Goal: Book appointment/travel/reservation

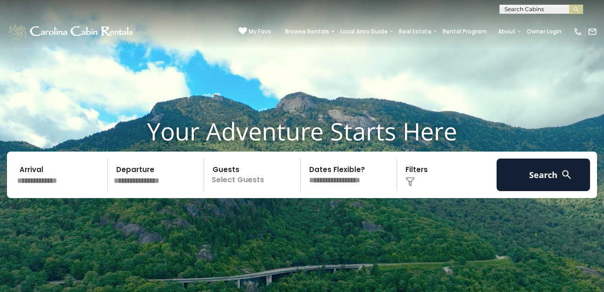
click at [554, 7] on input "text" at bounding box center [540, 11] width 81 height 9
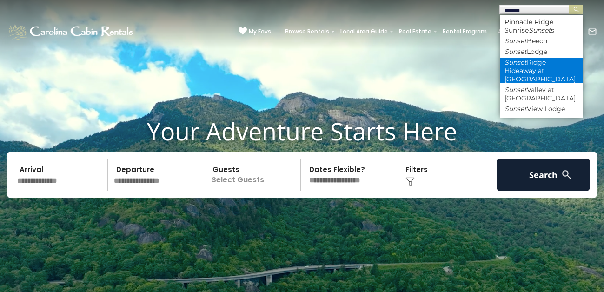
type input "******"
click at [545, 63] on li "Sunset Ridge Hideaway at Eagles Nest" at bounding box center [541, 70] width 83 height 25
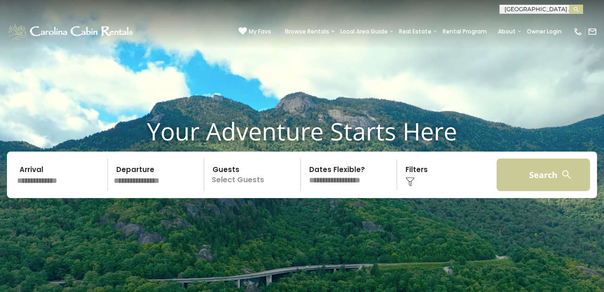
click at [529, 169] on button "Search" at bounding box center [543, 175] width 94 height 33
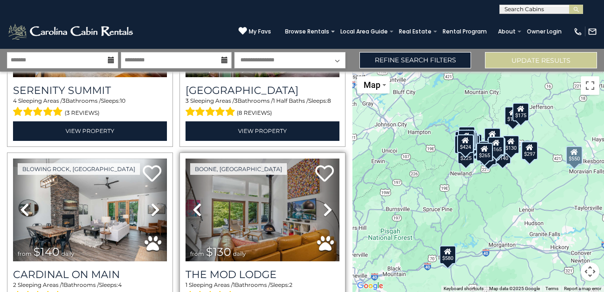
scroll to position [1832, 0]
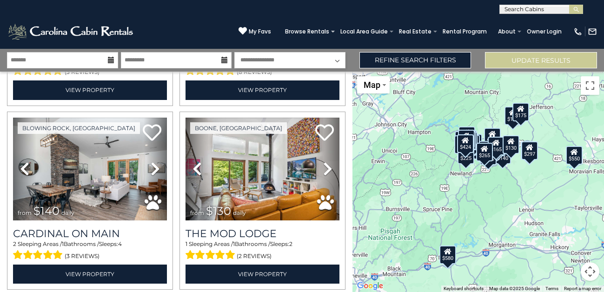
click at [519, 12] on input "text" at bounding box center [540, 11] width 81 height 9
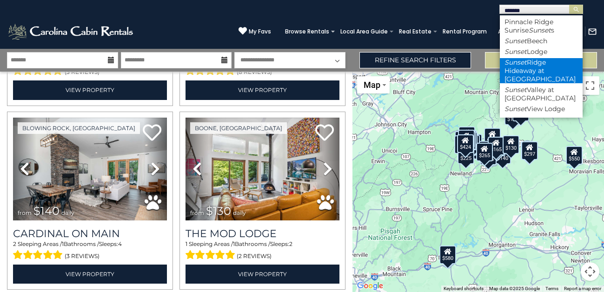
type input "******"
click at [520, 65] on li "Sunset Ridge Hideaway at Eagles Nest" at bounding box center [541, 70] width 83 height 25
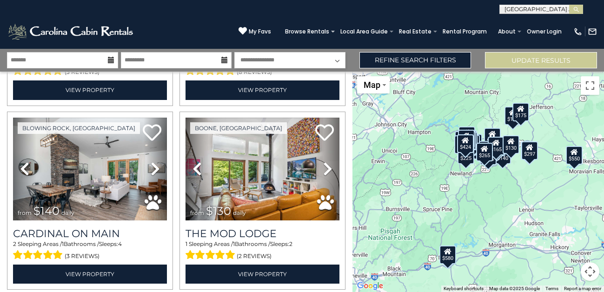
click at [110, 57] on icon at bounding box center [111, 60] width 7 height 7
click at [110, 60] on icon at bounding box center [111, 60] width 7 height 7
click at [550, 58] on button "Update Results" at bounding box center [541, 60] width 112 height 16
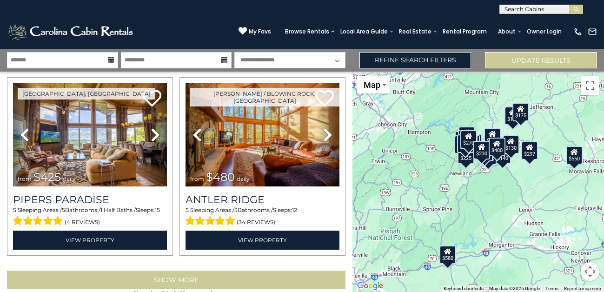
click at [198, 271] on button "Show More" at bounding box center [176, 280] width 338 height 19
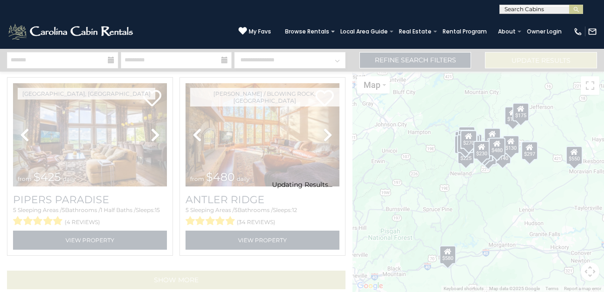
scroll to position [2588, 0]
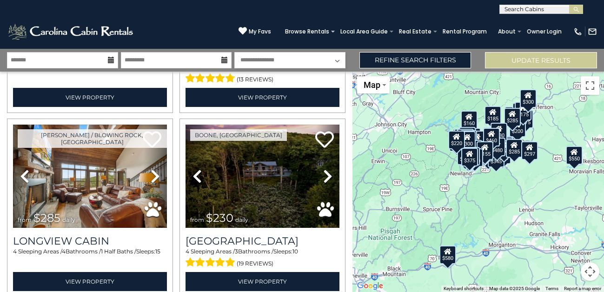
scroll to position [0, 0]
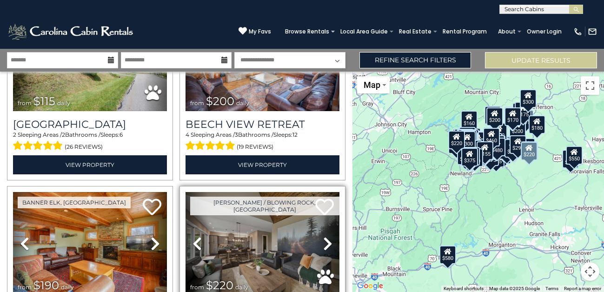
scroll to position [8387, 0]
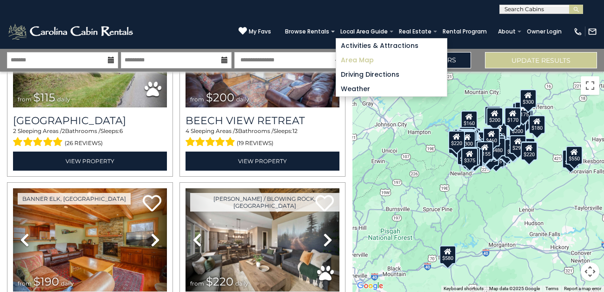
click at [368, 60] on link "Area Map" at bounding box center [391, 60] width 111 height 14
